Goal: Information Seeking & Learning: Find specific fact

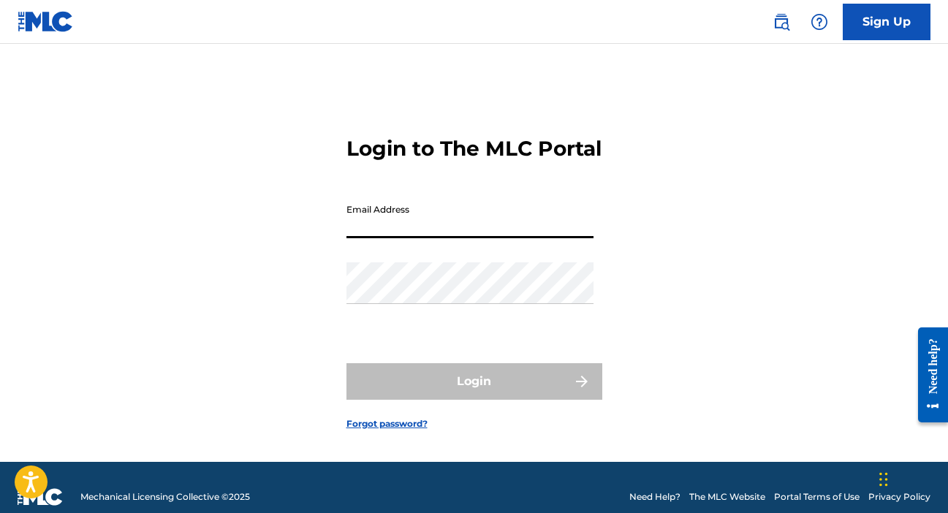
click at [406, 238] on input "Email Address" at bounding box center [469, 218] width 247 height 42
type input "[EMAIL_ADDRESS][DOMAIN_NAME]"
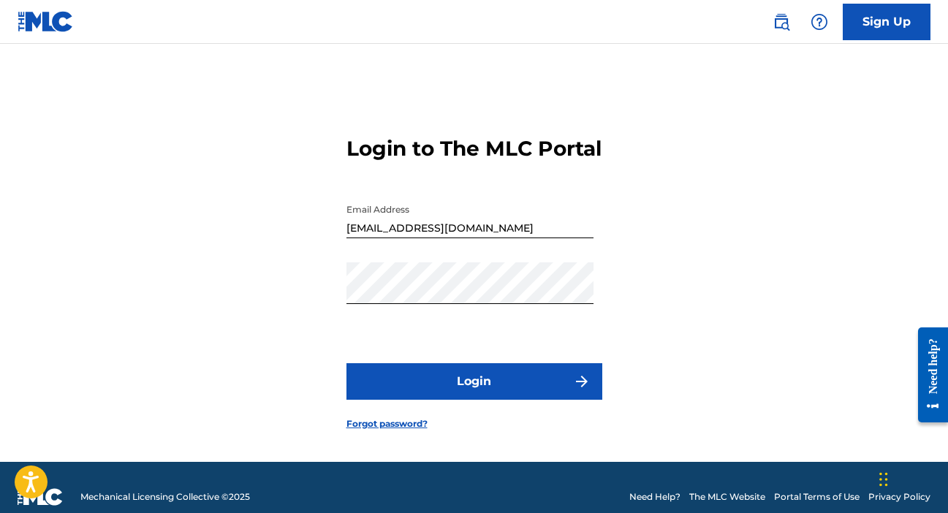
click at [408, 400] on button "Login" at bounding box center [474, 381] width 256 height 37
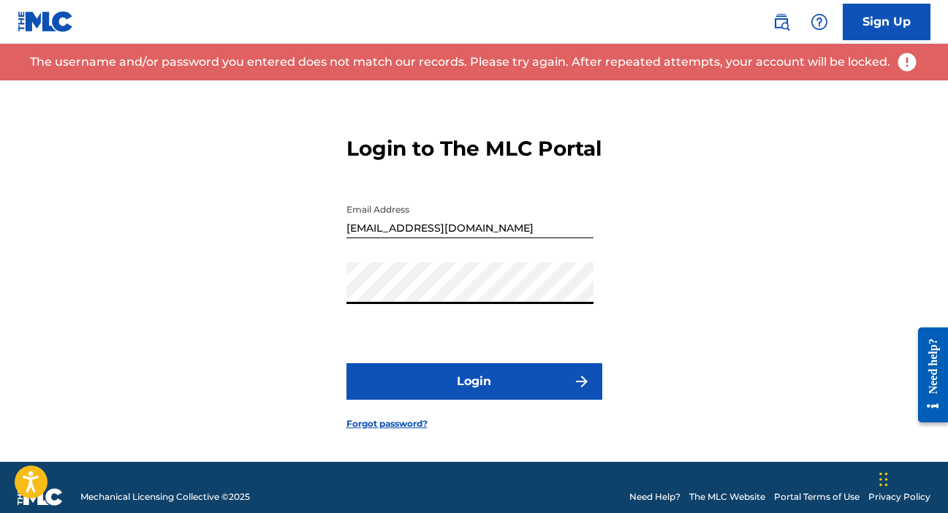
click at [316, 259] on div "Login to The MLC Portal Email Address [EMAIL_ADDRESS][DOMAIN_NAME] Password Log…" at bounding box center [474, 270] width 948 height 381
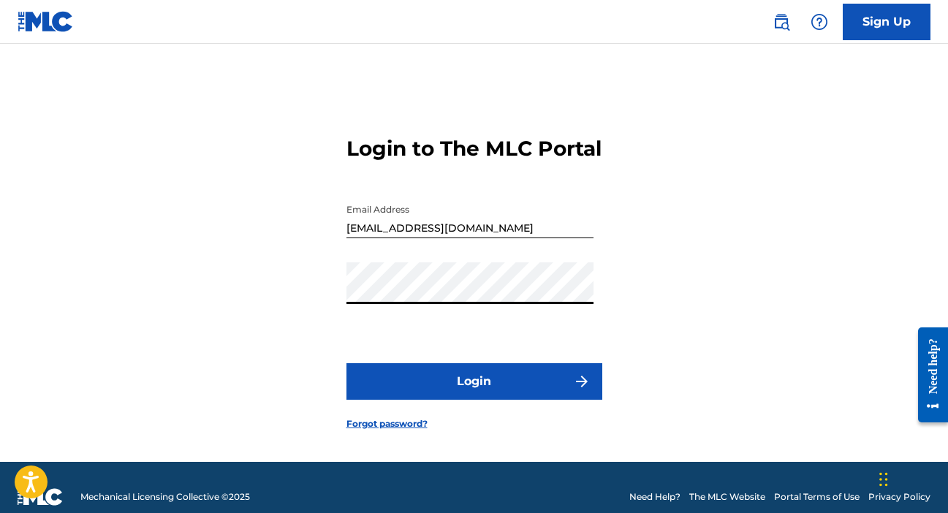
click at [410, 393] on button "Login" at bounding box center [474, 381] width 256 height 37
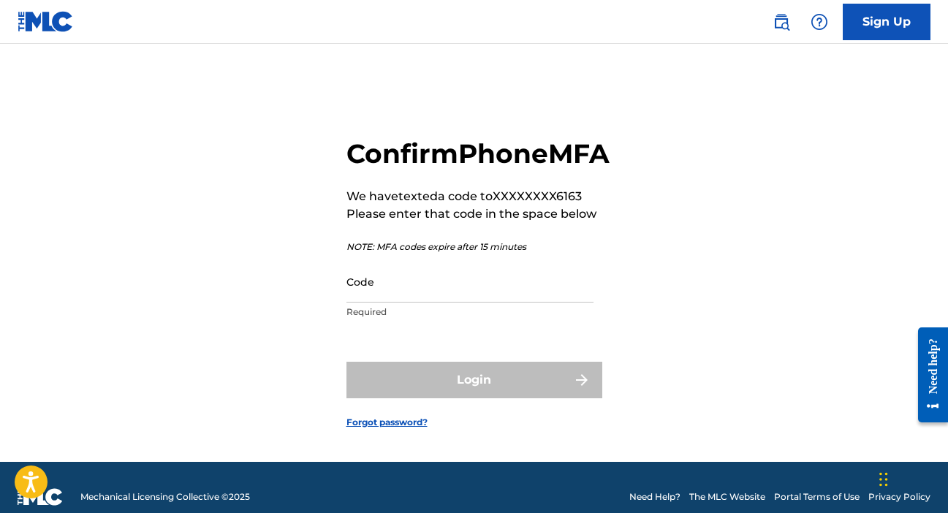
click at [444, 327] on div "Code Required" at bounding box center [469, 294] width 247 height 66
click at [455, 291] on input "Code" at bounding box center [469, 282] width 247 height 42
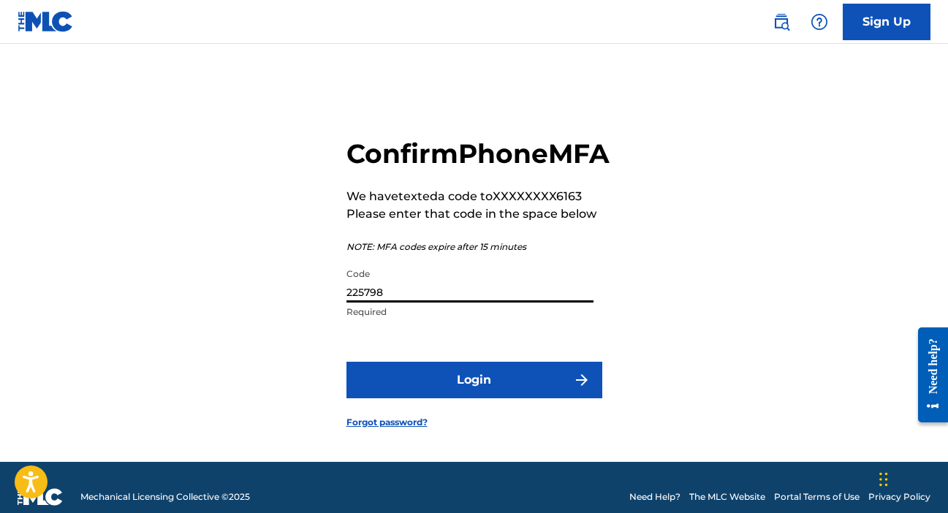
type input "225798"
click at [560, 398] on button "Login" at bounding box center [474, 380] width 256 height 37
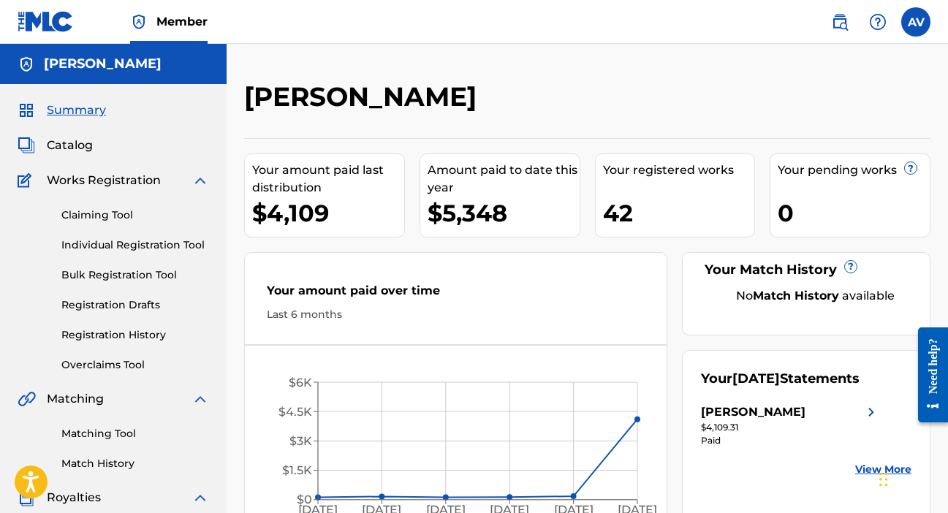
click at [133, 305] on link "Registration Drafts" at bounding box center [135, 304] width 148 height 15
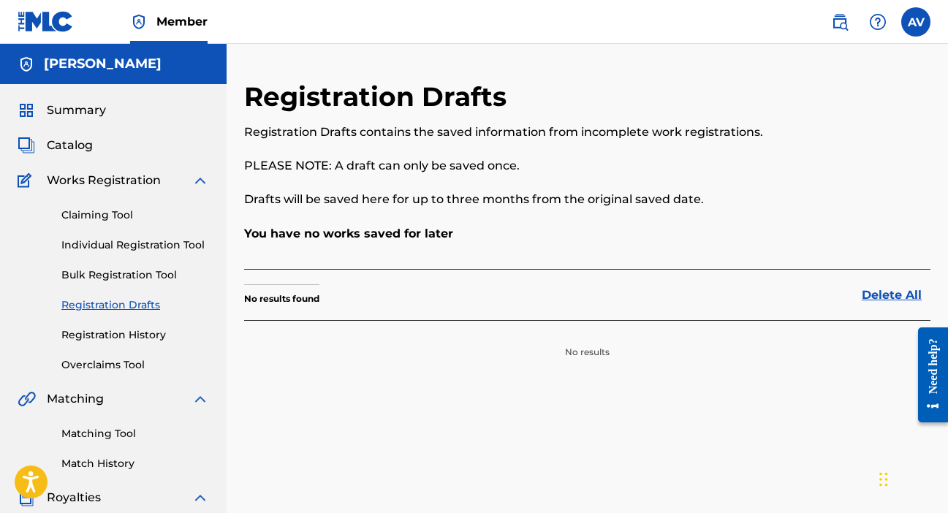
click at [134, 336] on link "Registration History" at bounding box center [135, 334] width 148 height 15
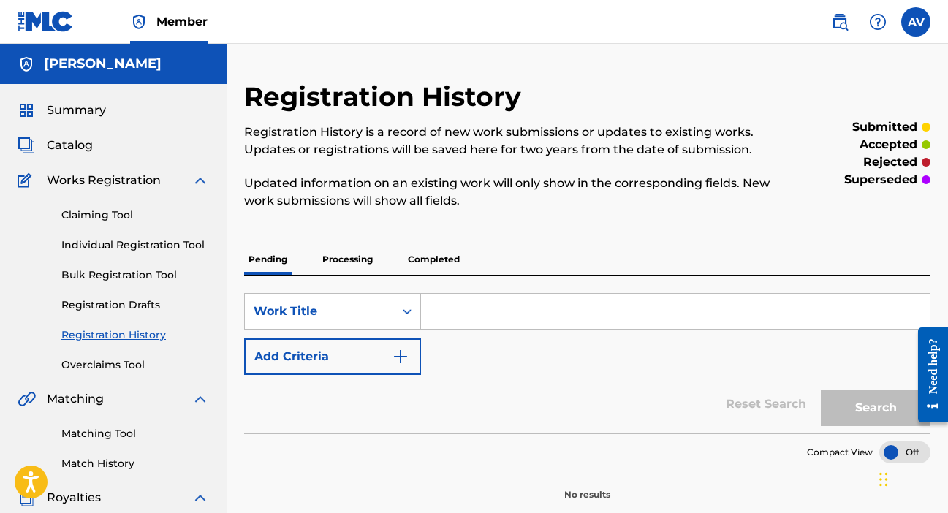
click at [457, 305] on input "Search Form" at bounding box center [675, 311] width 509 height 35
click at [452, 302] on input "Search Form" at bounding box center [675, 311] width 509 height 35
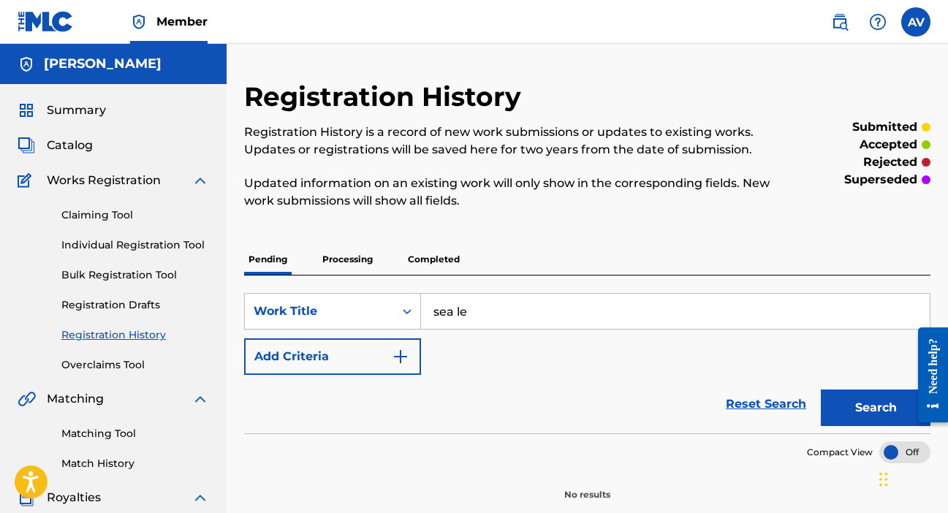
type input "sea legs"
click at [881, 408] on button "Search" at bounding box center [876, 407] width 110 height 37
click at [137, 363] on link "Overclaims Tool" at bounding box center [135, 364] width 148 height 15
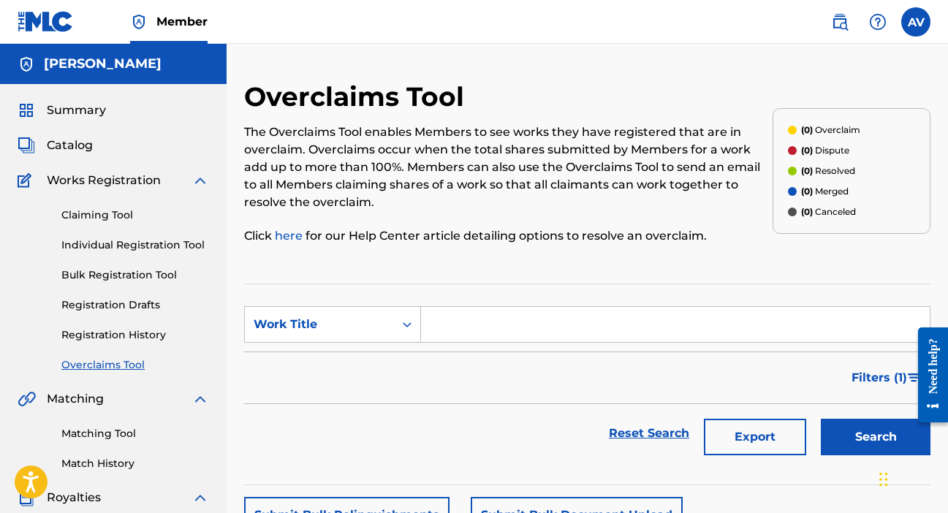
click at [66, 137] on span "Catalog" at bounding box center [70, 146] width 46 height 18
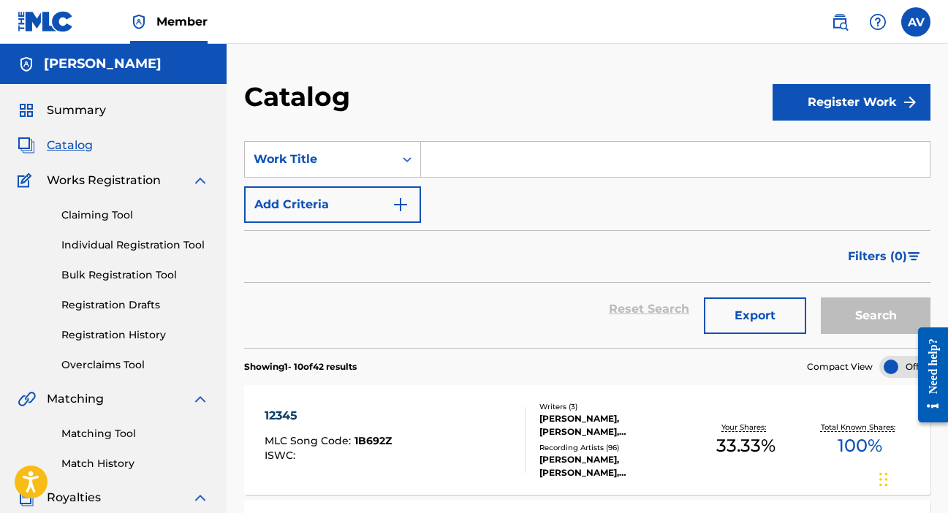
click at [471, 173] on input "Search Form" at bounding box center [675, 159] width 509 height 35
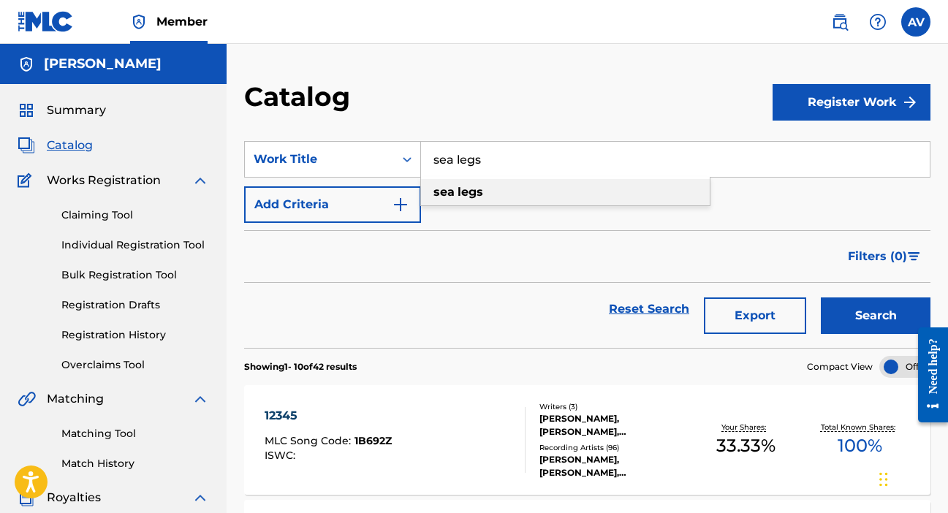
type input "sea legs"
click at [545, 196] on div "sea legs" at bounding box center [565, 192] width 289 height 26
click at [886, 305] on button "Search" at bounding box center [876, 315] width 110 height 37
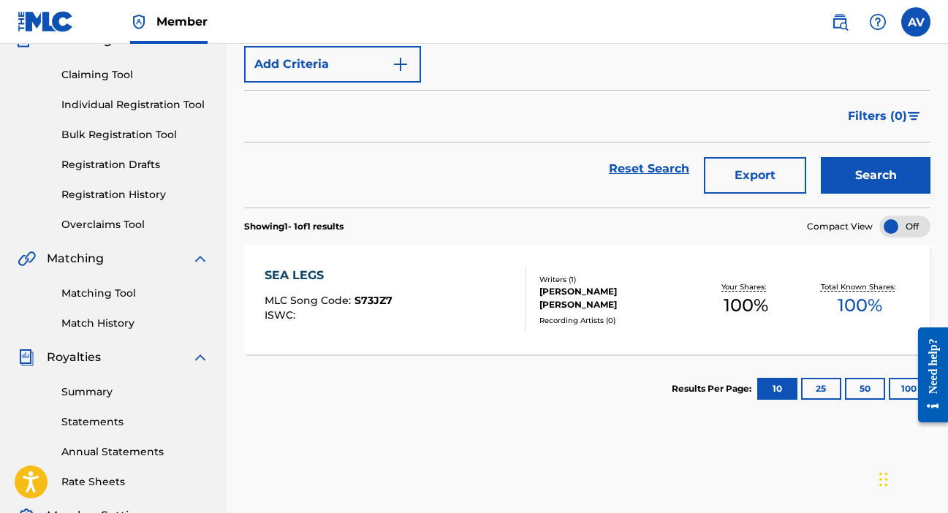
scroll to position [149, 0]
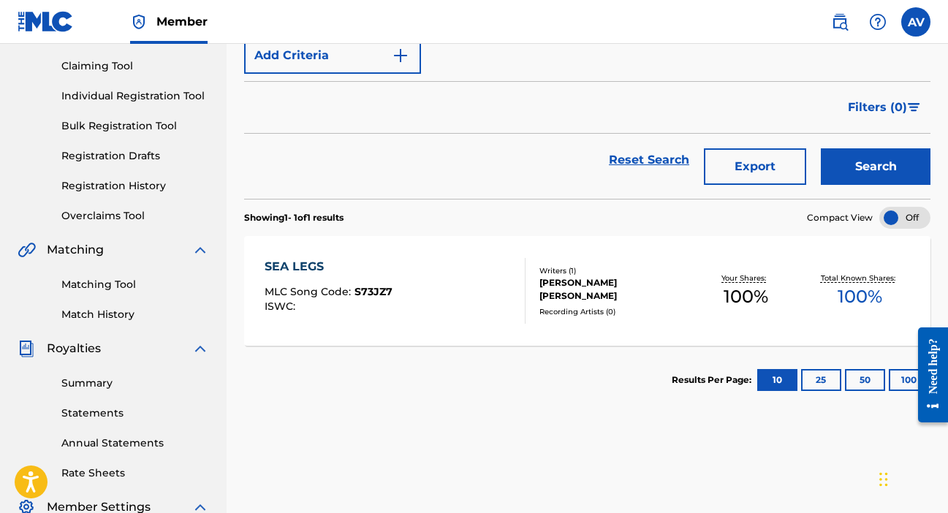
click at [314, 267] on div "SEA LEGS" at bounding box center [329, 267] width 128 height 18
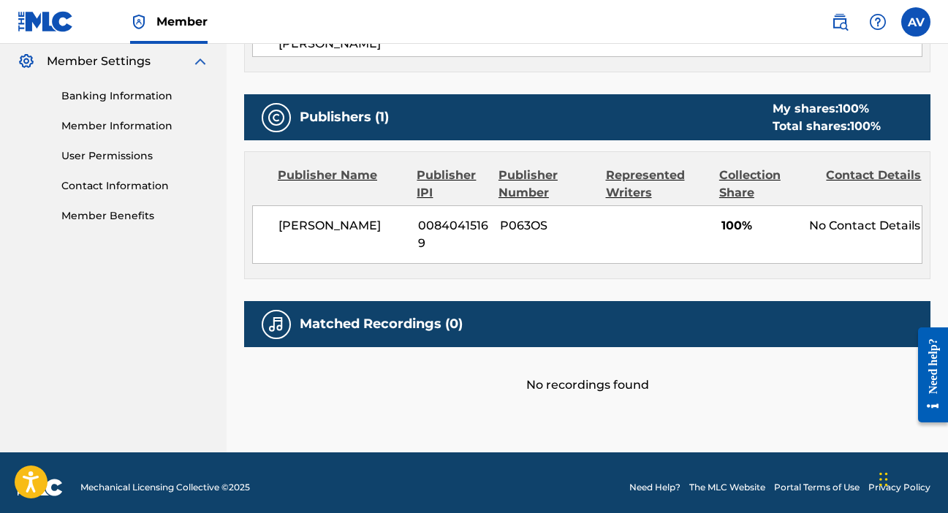
scroll to position [596, 0]
